Goal: Transaction & Acquisition: Register for event/course

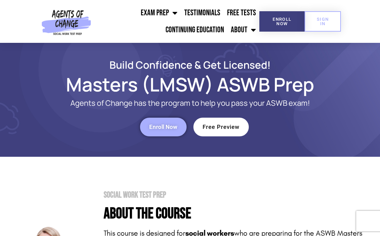
click at [175, 129] on span "Enroll Now" at bounding box center [163, 127] width 28 height 6
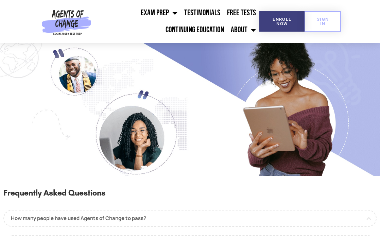
scroll to position [673, 0]
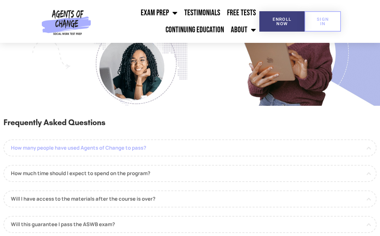
click at [208, 144] on link "How many people have used Agents of Change to pass?" at bounding box center [189, 147] width 373 height 17
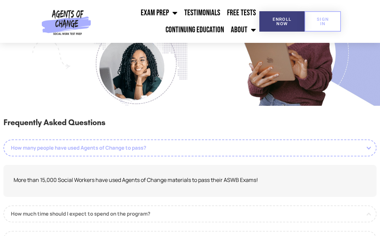
click at [208, 144] on link "How many people have used Agents of Change to pass?" at bounding box center [189, 147] width 373 height 17
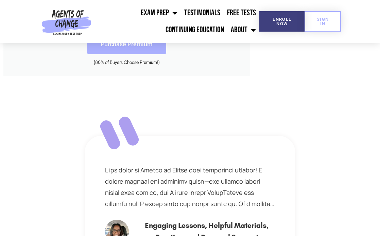
scroll to position [319, 0]
click at [245, 14] on link "Free Tests" at bounding box center [242, 12] width 36 height 17
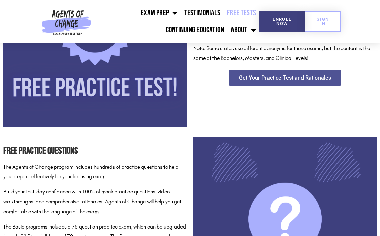
scroll to position [206, 0]
